Goal: Understand process/instructions: Learn how to perform a task or action

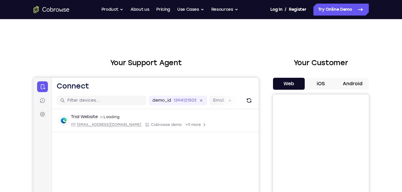
click at [356, 86] on button "Android" at bounding box center [353, 84] width 32 height 12
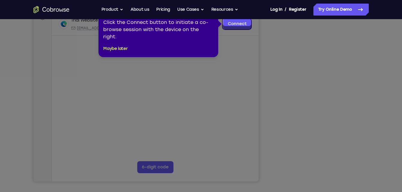
scroll to position [103, 0]
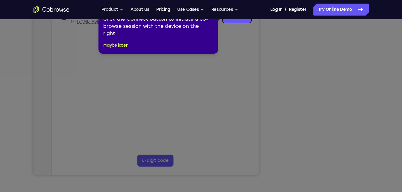
click at [224, 93] on icon at bounding box center [203, 96] width 407 height 192
click at [237, 92] on icon at bounding box center [203, 96] width 407 height 192
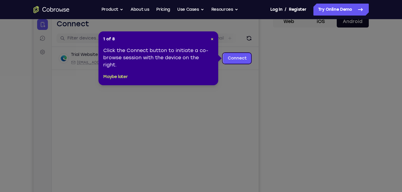
click at [216, 40] on div "1 of 8 × Click the Connect button to initiate a co-browse session with the devi…" at bounding box center [159, 58] width 120 height 54
click at [212, 42] on button "×" at bounding box center [212, 39] width 3 height 6
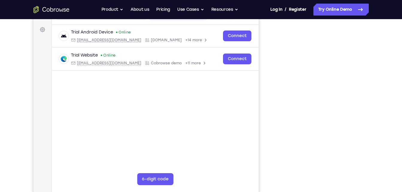
scroll to position [84, 0]
click at [370, 81] on div "Your Support Agent Your Customer Web iOS Android Next Steps We’d be happy to gi…" at bounding box center [201, 132] width 383 height 395
click at [380, 83] on div "Your Support Agent Your Customer Web iOS Android Next Steps We’d be happy to gi…" at bounding box center [201, 132] width 383 height 395
click at [384, 81] on div "Your Support Agent Your Customer Web iOS Android Next Steps We’d be happy to gi…" at bounding box center [201, 132] width 383 height 395
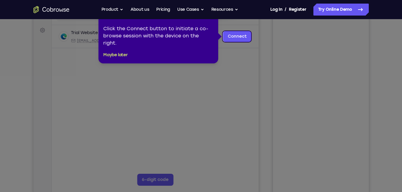
click at [199, 92] on icon at bounding box center [203, 96] width 407 height 192
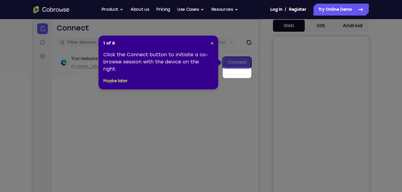
scroll to position [48, 0]
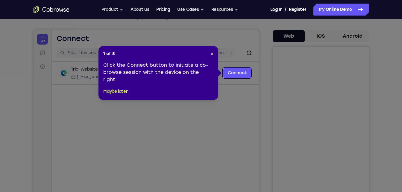
click at [217, 55] on div "1 of 8 × Click the Connect button to initiate a co-browse session with the devi…" at bounding box center [159, 73] width 120 height 54
click at [212, 55] on span "×" at bounding box center [212, 53] width 3 height 5
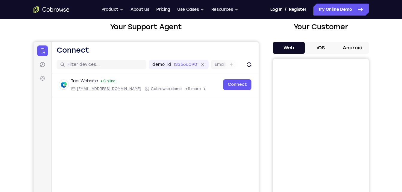
click at [359, 48] on button "Android" at bounding box center [353, 48] width 32 height 12
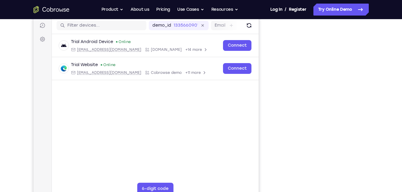
scroll to position [75, 0]
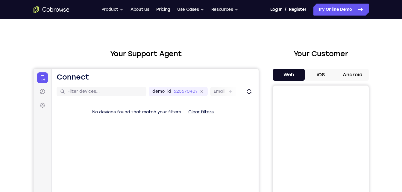
click at [353, 76] on button "Android" at bounding box center [353, 75] width 32 height 12
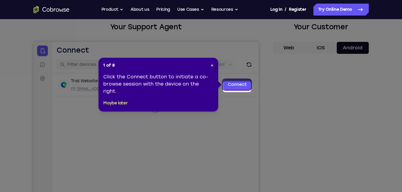
scroll to position [34, 0]
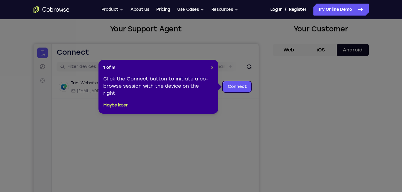
click at [206, 66] on header "1 of 8 ×" at bounding box center [158, 68] width 110 height 6
click at [212, 68] on span "×" at bounding box center [212, 67] width 3 height 5
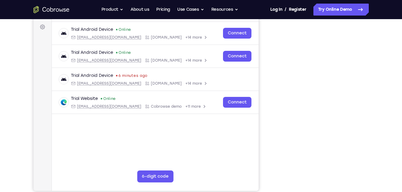
scroll to position [93, 0]
